Goal: Task Accomplishment & Management: Use online tool/utility

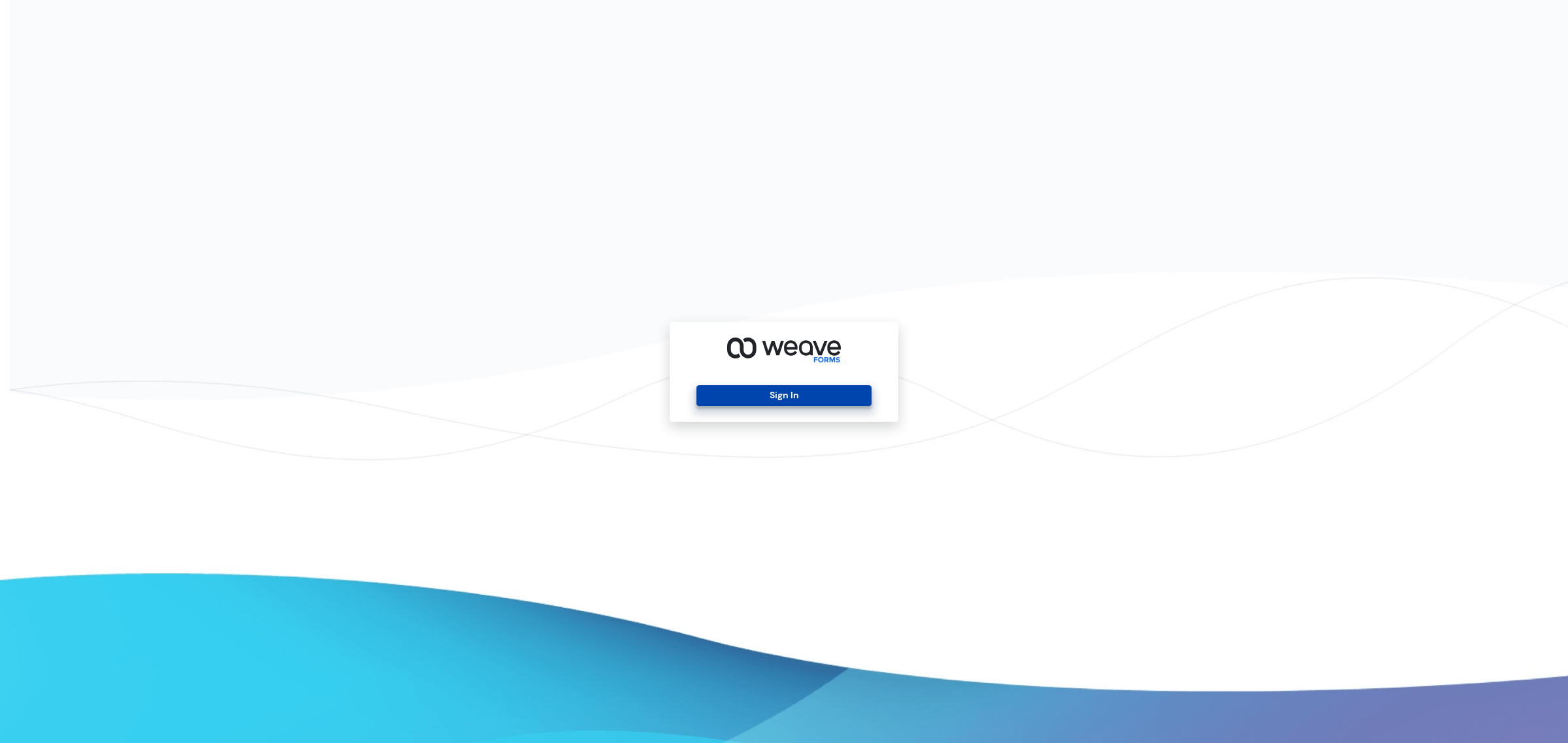
click at [827, 401] on button "Sign In" at bounding box center [784, 396] width 175 height 21
